Goal: Information Seeking & Learning: Compare options

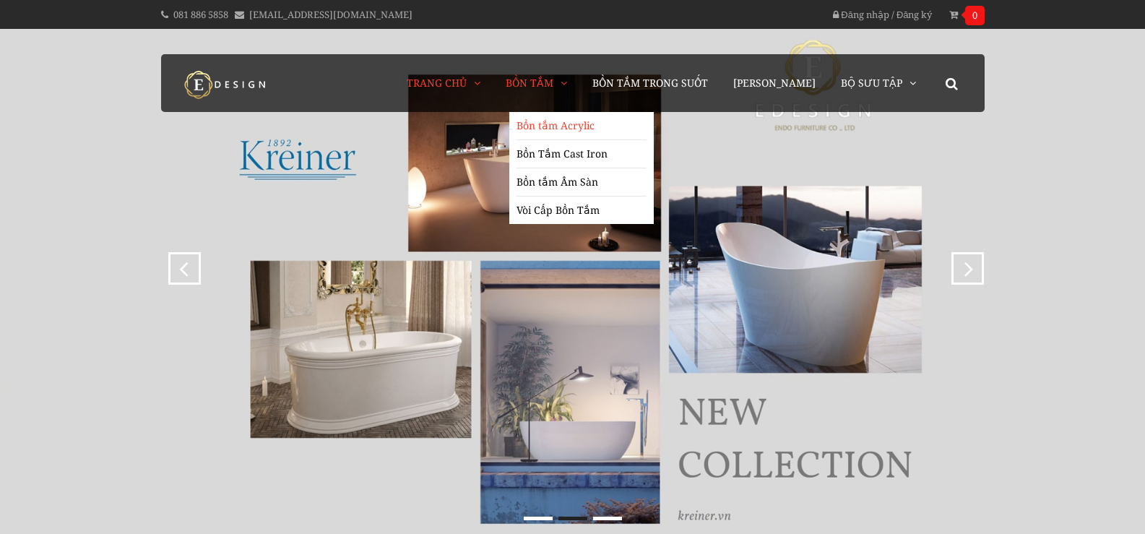
click at [561, 119] on link "Bồn tắm Acrylic" at bounding box center [582, 126] width 130 height 28
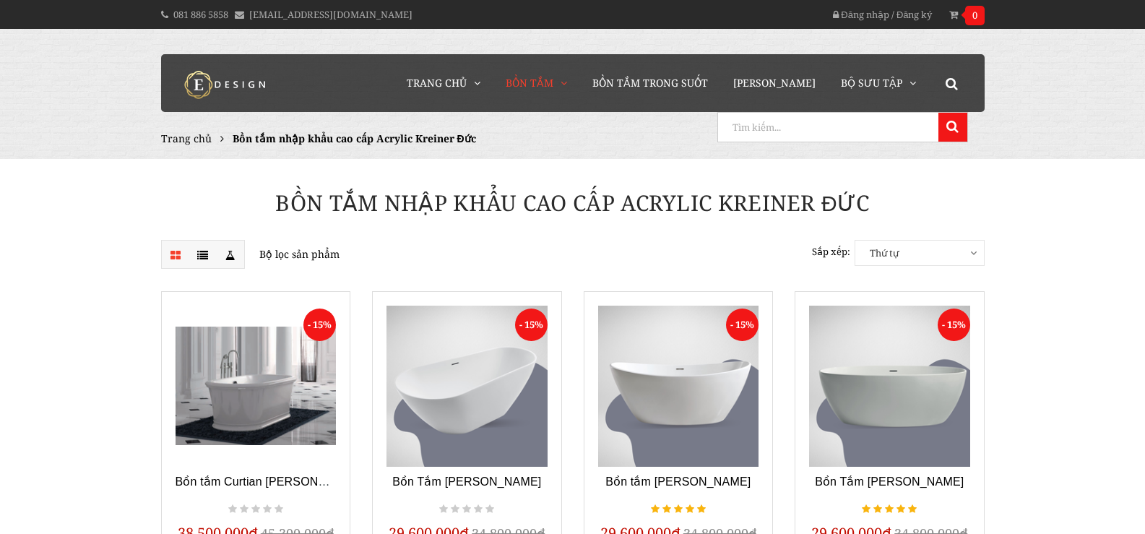
click at [907, 125] on input "search" at bounding box center [826, 127] width 217 height 29
type input "mag"
click at [939, 113] on button at bounding box center [953, 127] width 29 height 29
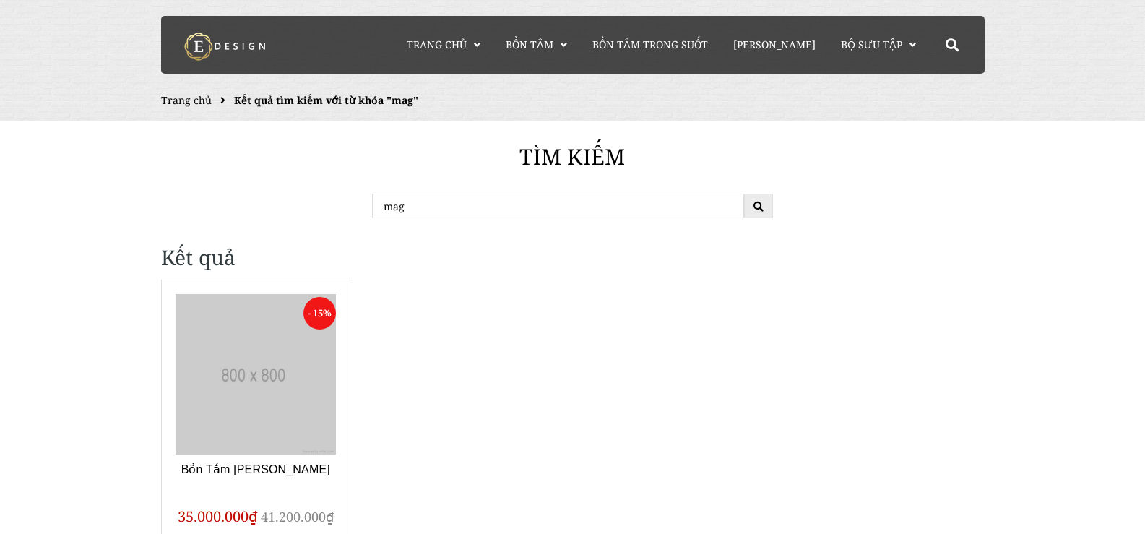
scroll to position [72, 0]
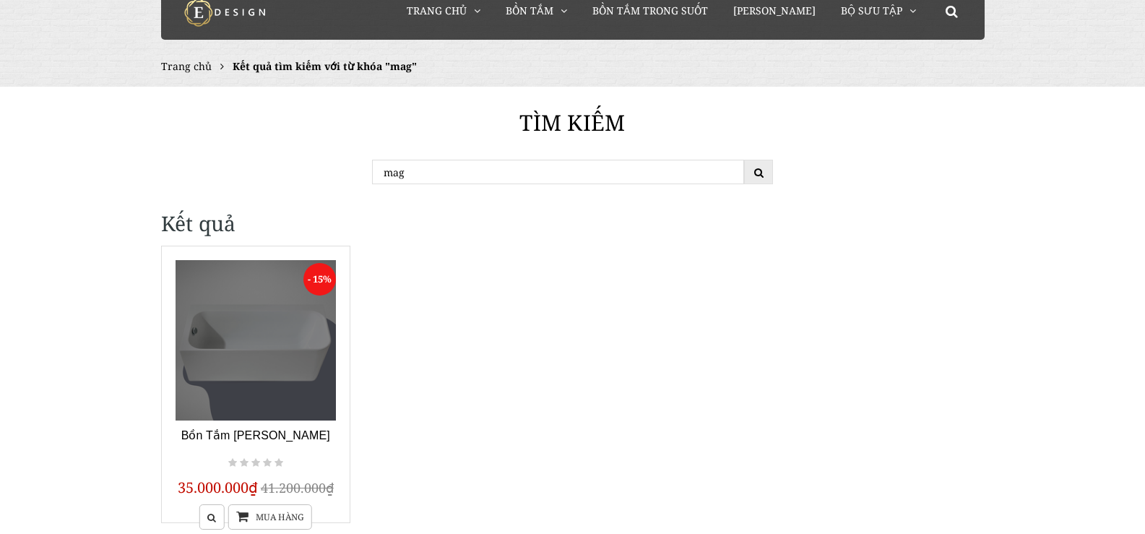
click at [283, 369] on link at bounding box center [256, 340] width 161 height 161
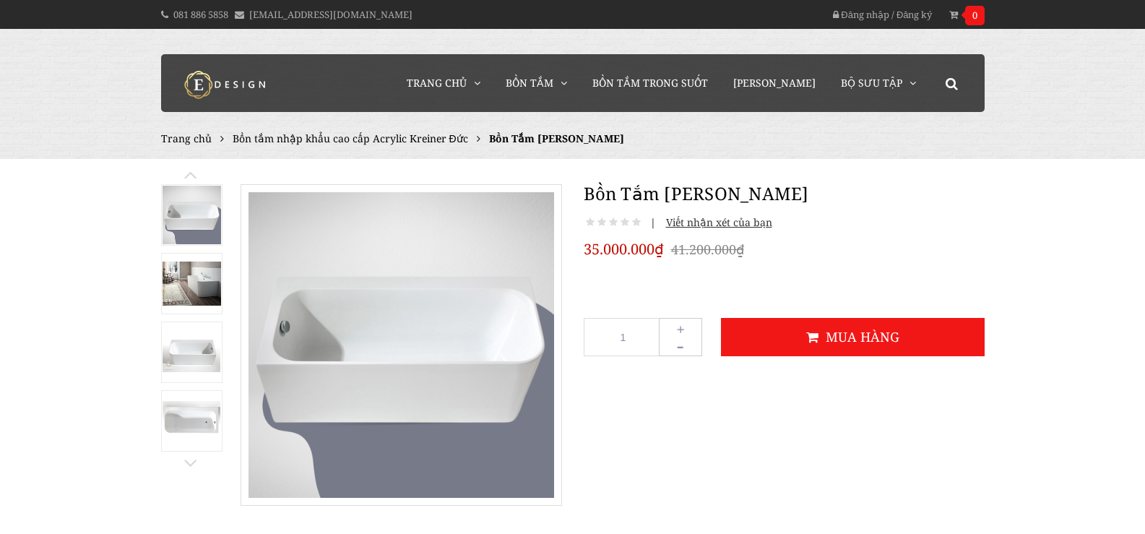
click at [186, 343] on img at bounding box center [192, 351] width 59 height 39
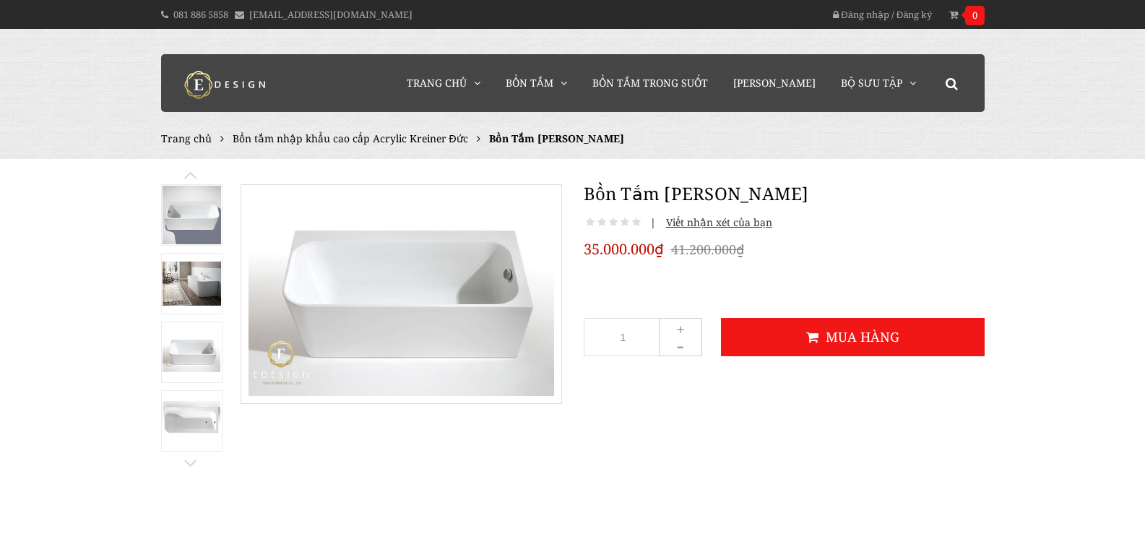
click at [178, 402] on img at bounding box center [192, 420] width 59 height 39
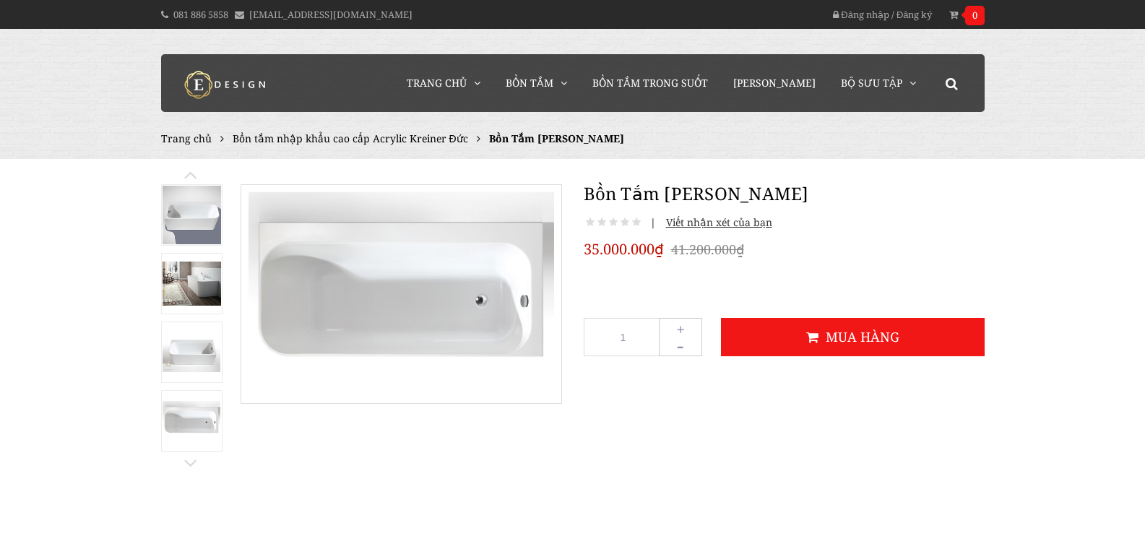
click at [185, 464] on link at bounding box center [191, 467] width 14 height 10
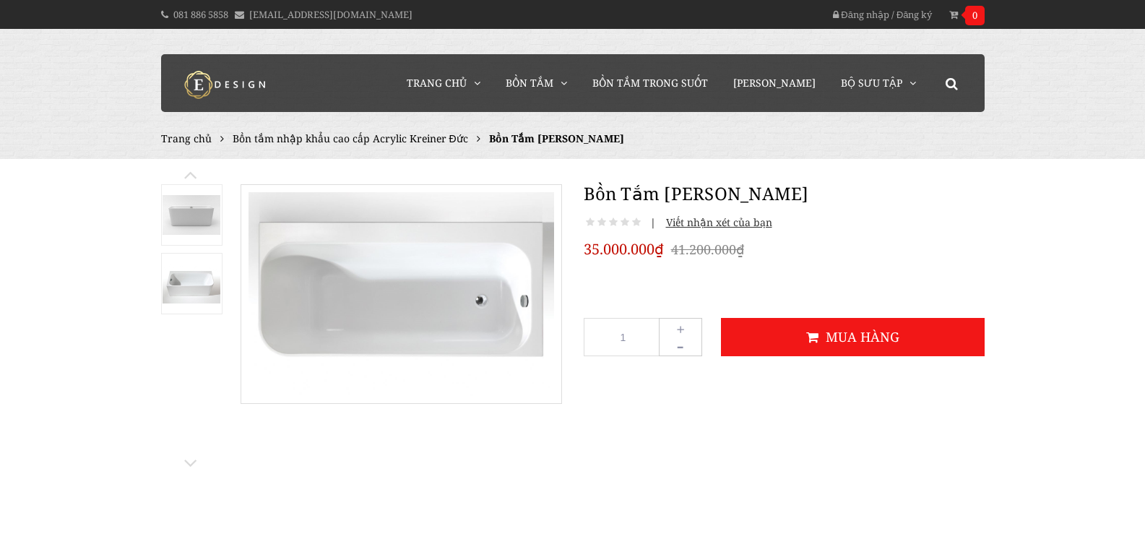
click at [199, 282] on img at bounding box center [192, 283] width 59 height 39
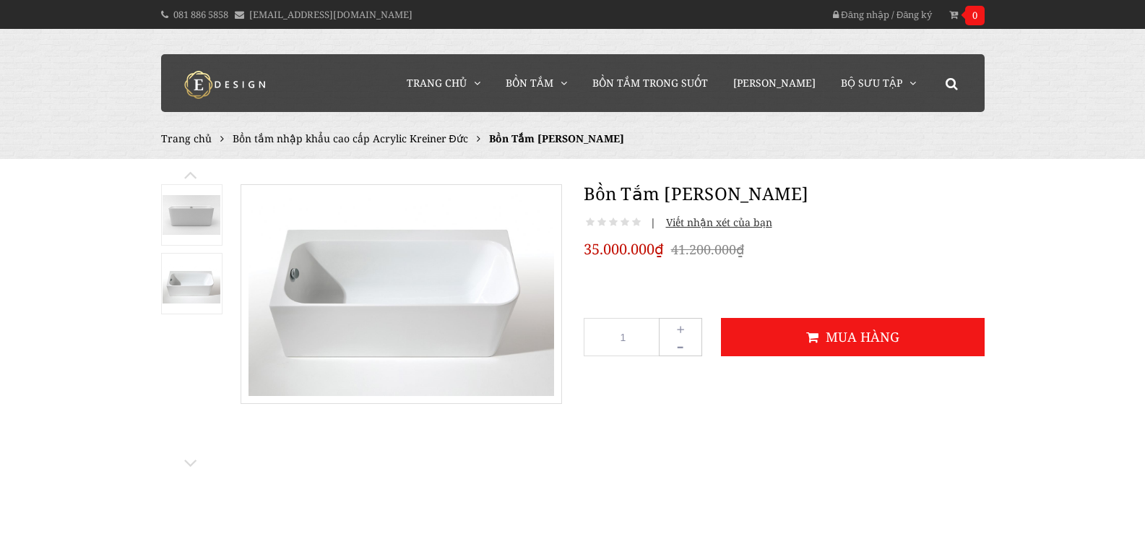
click at [189, 173] on link at bounding box center [191, 178] width 14 height 10
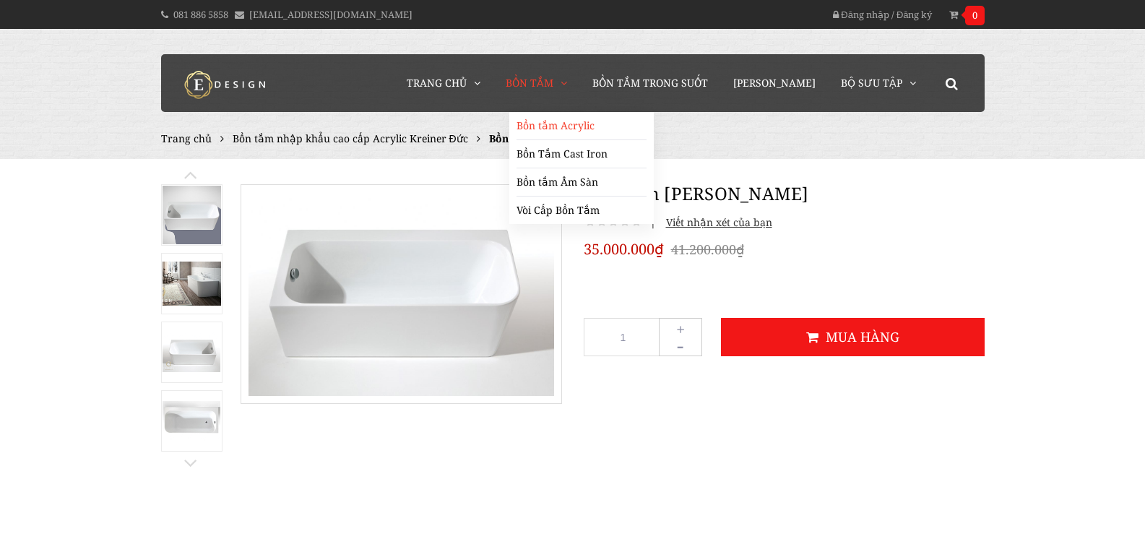
click at [587, 129] on link "Bồn tắm Acrylic" at bounding box center [582, 126] width 130 height 28
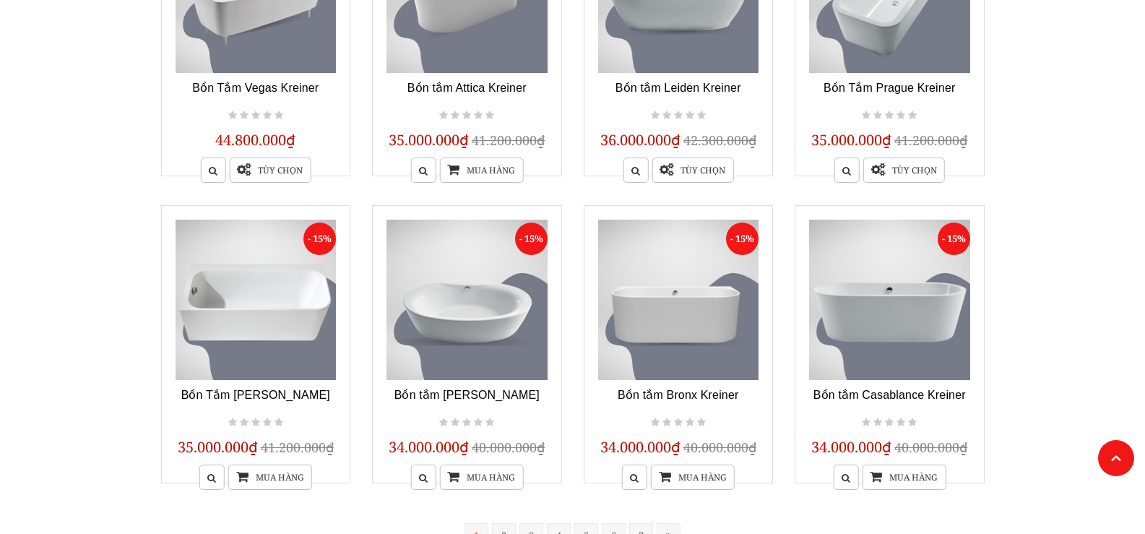
scroll to position [1017, 0]
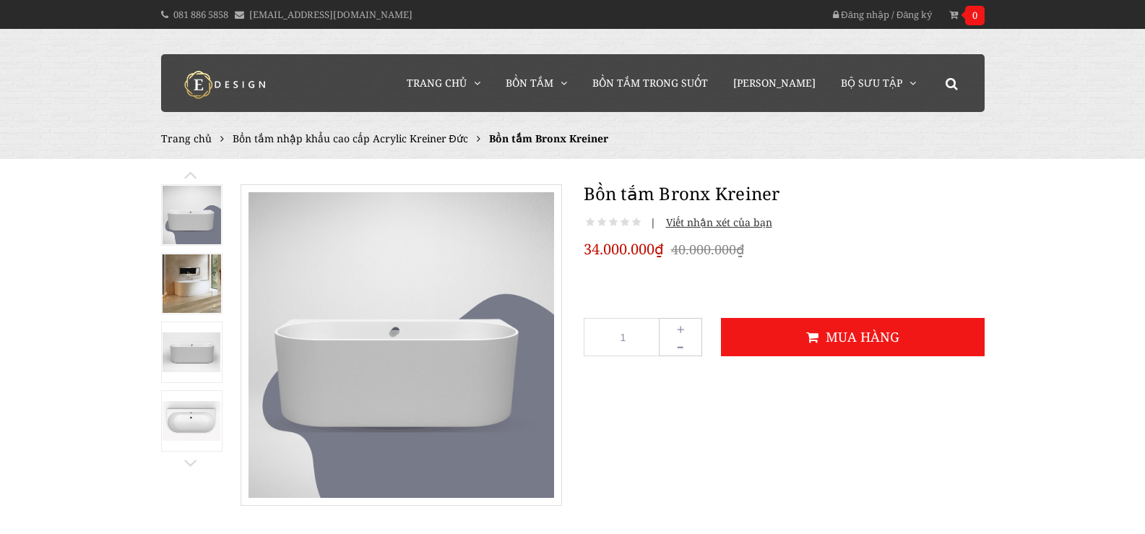
click at [191, 430] on img at bounding box center [192, 420] width 59 height 39
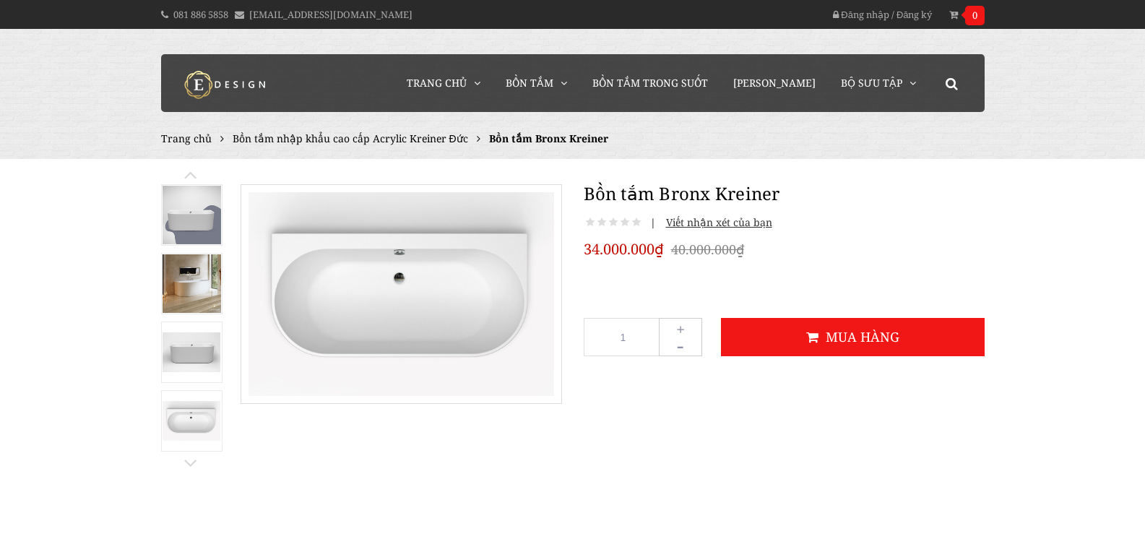
click at [191, 353] on img at bounding box center [192, 351] width 59 height 39
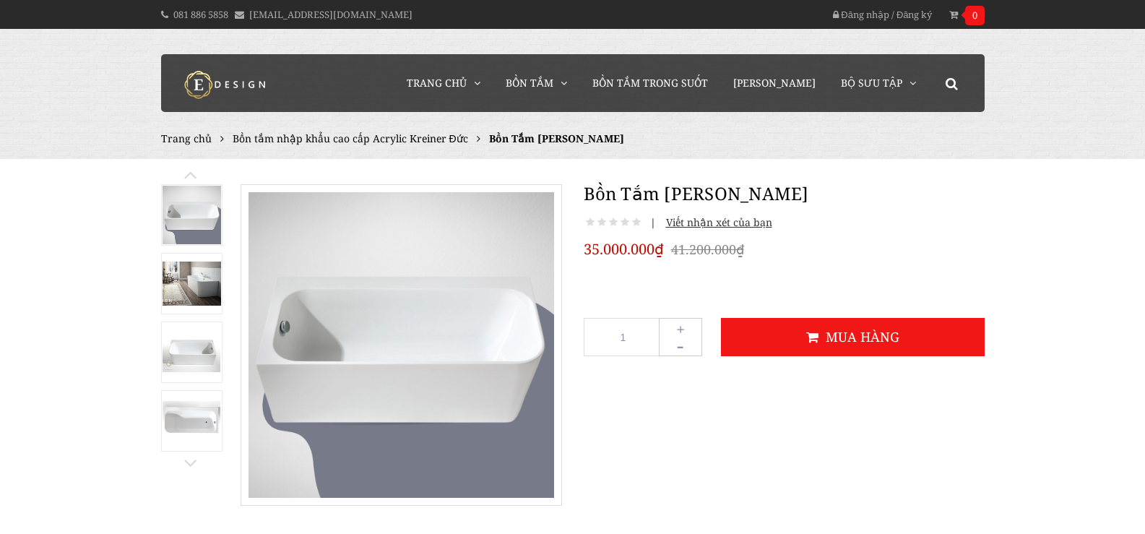
click at [191, 350] on img at bounding box center [192, 351] width 59 height 39
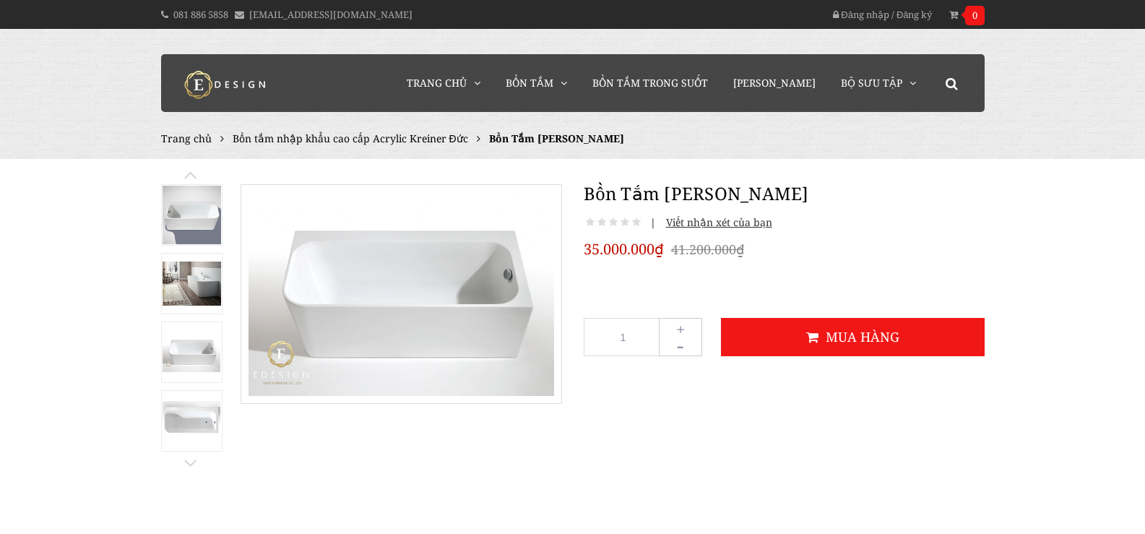
click at [193, 283] on img at bounding box center [192, 284] width 59 height 44
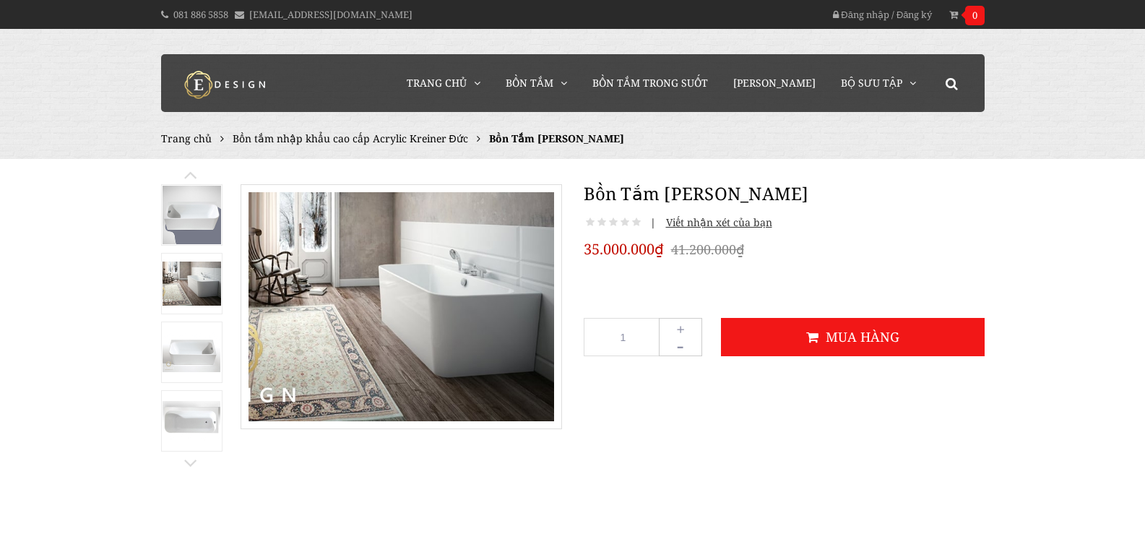
click at [189, 411] on img at bounding box center [192, 420] width 59 height 39
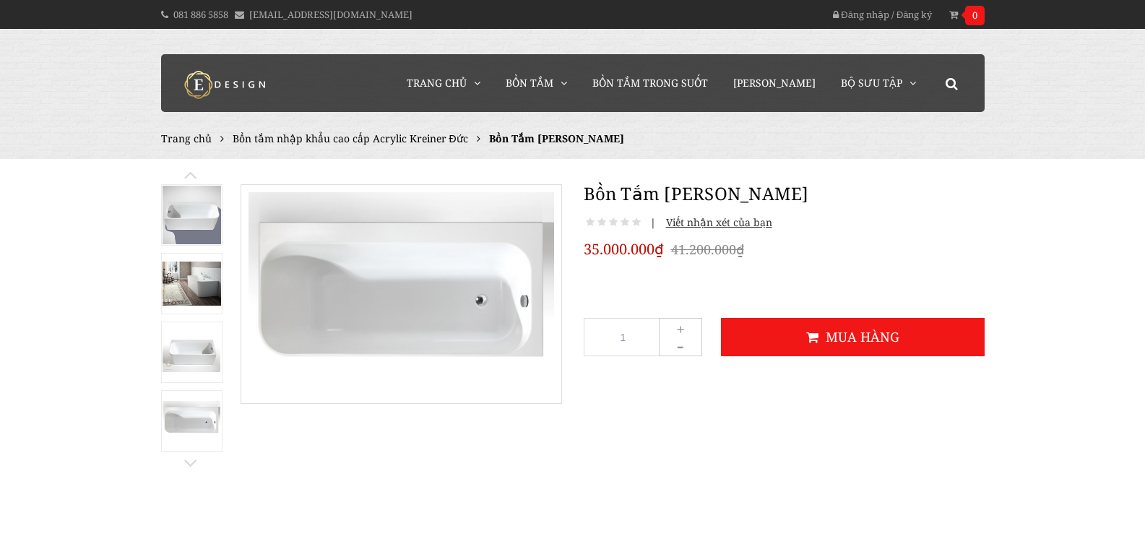
click at [190, 462] on link at bounding box center [191, 467] width 14 height 10
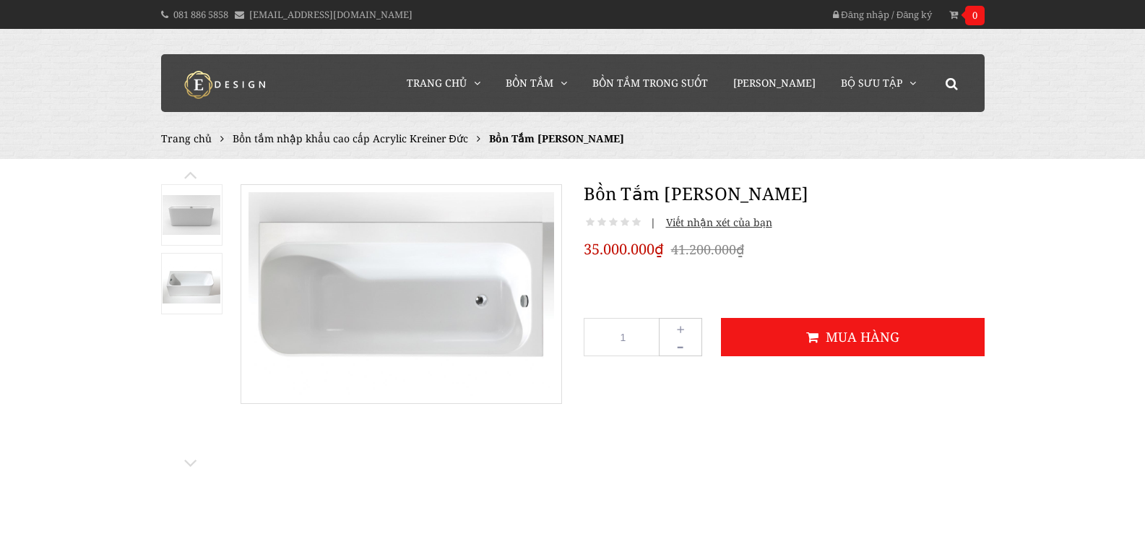
click at [185, 285] on img at bounding box center [192, 283] width 59 height 39
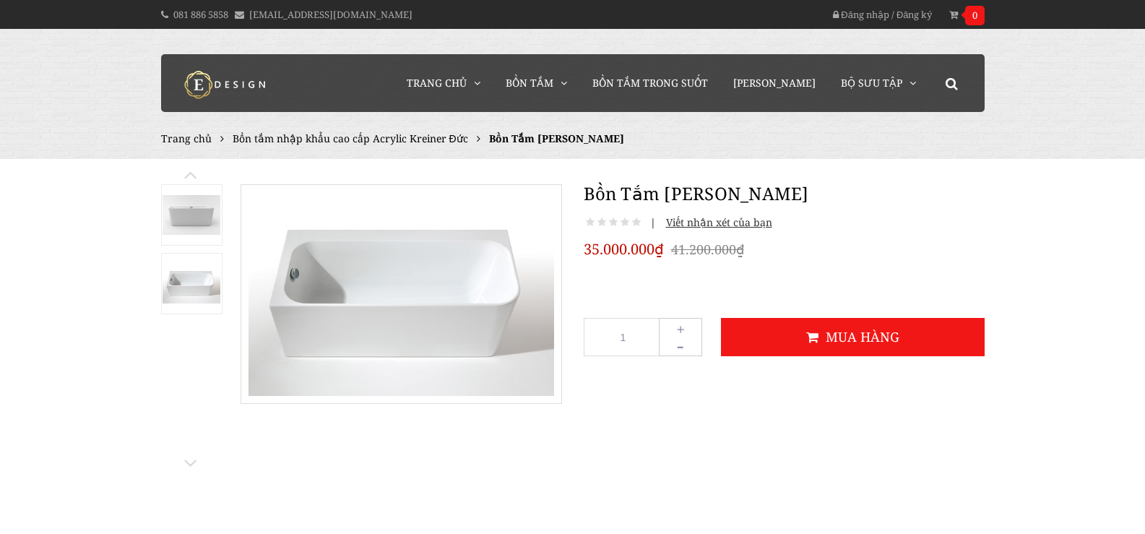
click at [189, 216] on img at bounding box center [192, 214] width 59 height 39
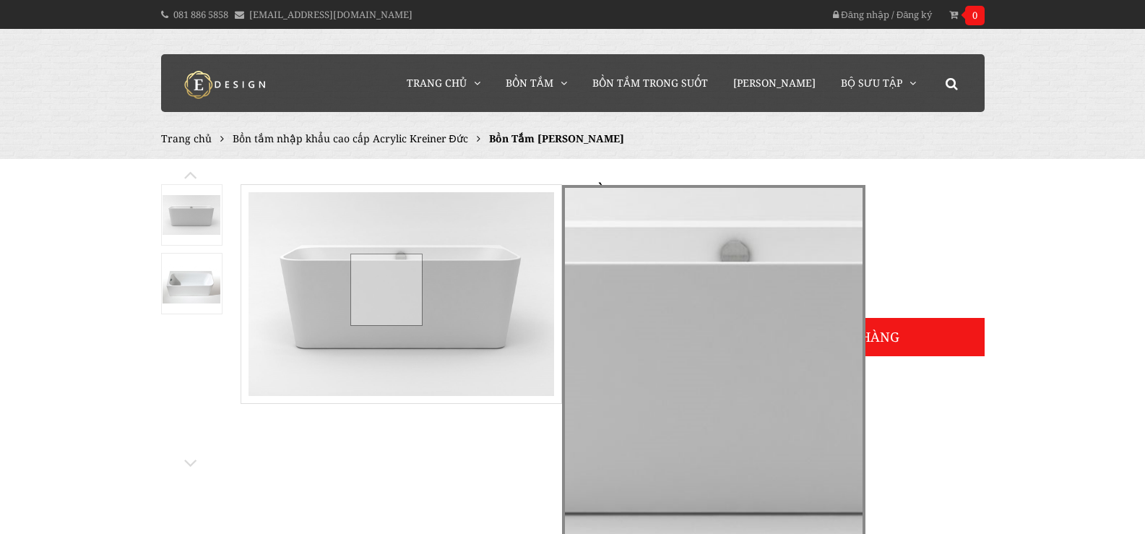
drag, startPoint x: 386, startPoint y: 289, endPoint x: 64, endPoint y: 358, distance: 329.0
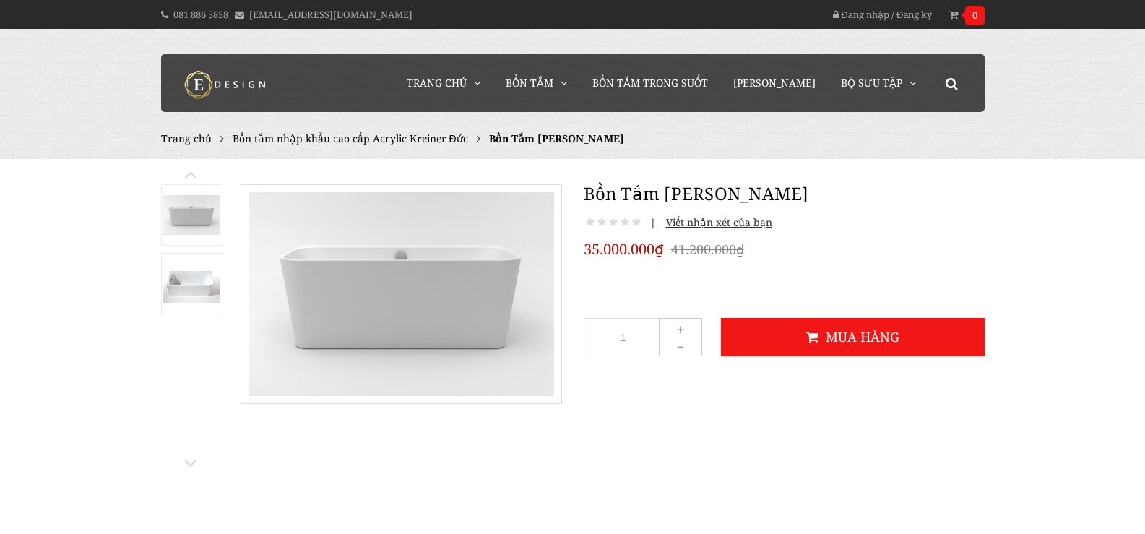
click at [188, 175] on link at bounding box center [191, 178] width 14 height 10
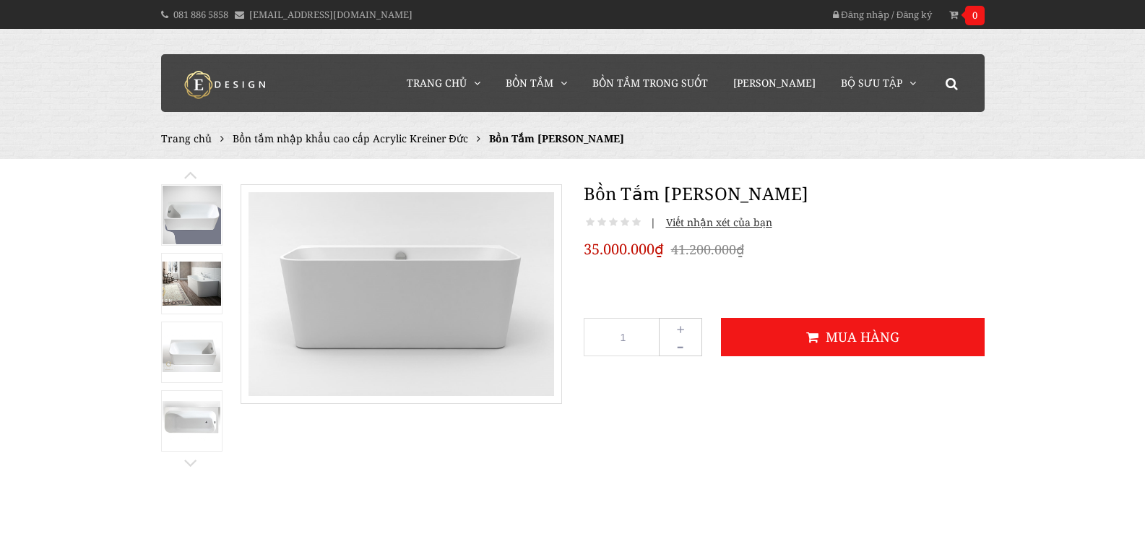
click at [183, 218] on img at bounding box center [192, 215] width 59 height 59
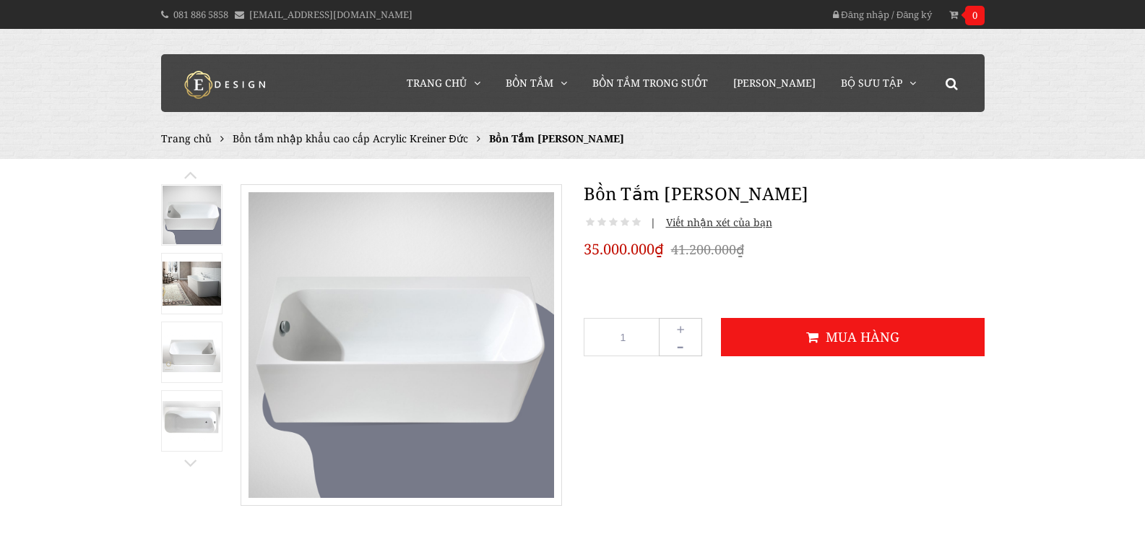
click at [191, 280] on img at bounding box center [192, 284] width 59 height 44
